Goal: Find specific page/section: Find specific page/section

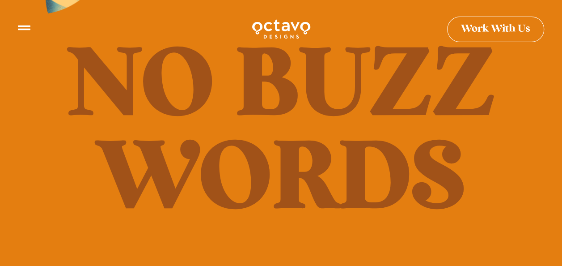
click at [28, 20] on icon at bounding box center [24, 24] width 13 height 13
click at [29, 28] on icon at bounding box center [24, 24] width 13 height 13
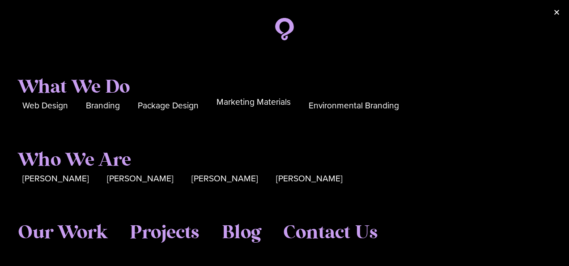
click at [274, 104] on span "Marketing Materials" at bounding box center [253, 102] width 74 height 14
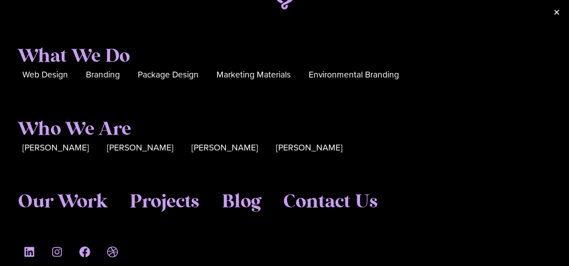
scroll to position [45, 0]
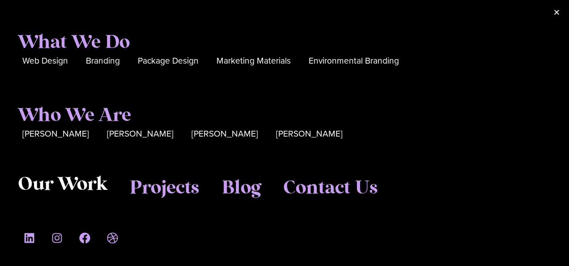
click at [105, 190] on span "Our Work" at bounding box center [62, 184] width 89 height 22
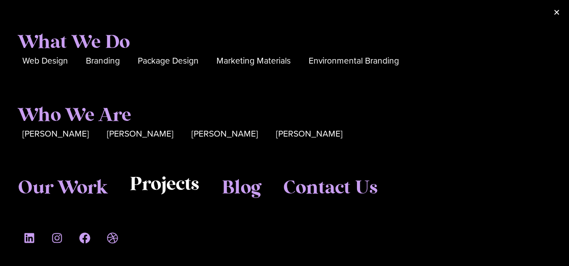
click at [182, 184] on span "Projects" at bounding box center [165, 184] width 70 height 22
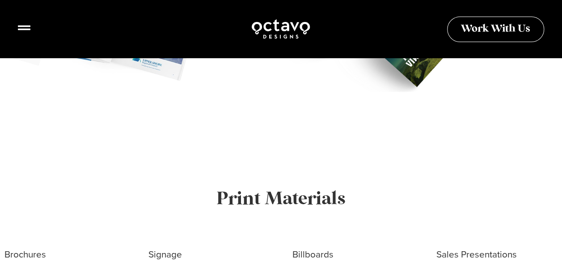
scroll to position [849, 0]
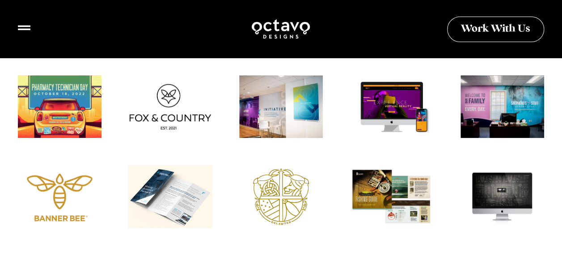
scroll to position [492, 0]
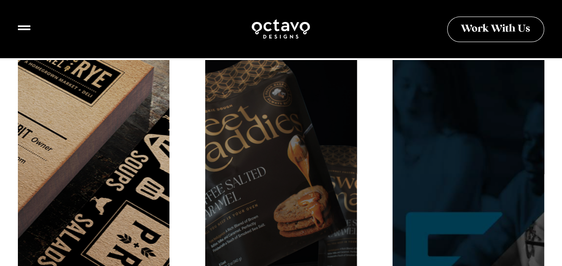
scroll to position [447, 0]
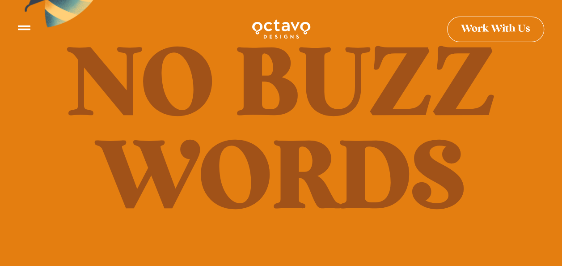
click at [23, 25] on icon at bounding box center [24, 24] width 13 height 5
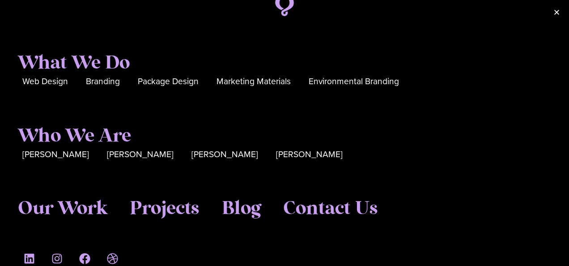
scroll to position [45, 0]
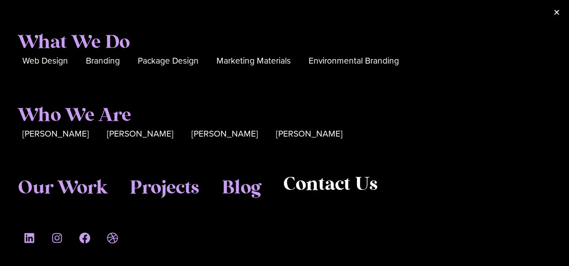
click at [329, 181] on span "Contact Us" at bounding box center [330, 184] width 95 height 22
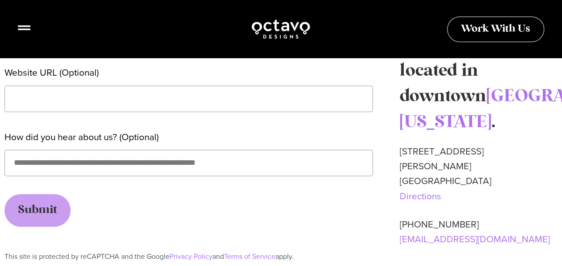
scroll to position [536, 0]
